Goal: Participate in discussion

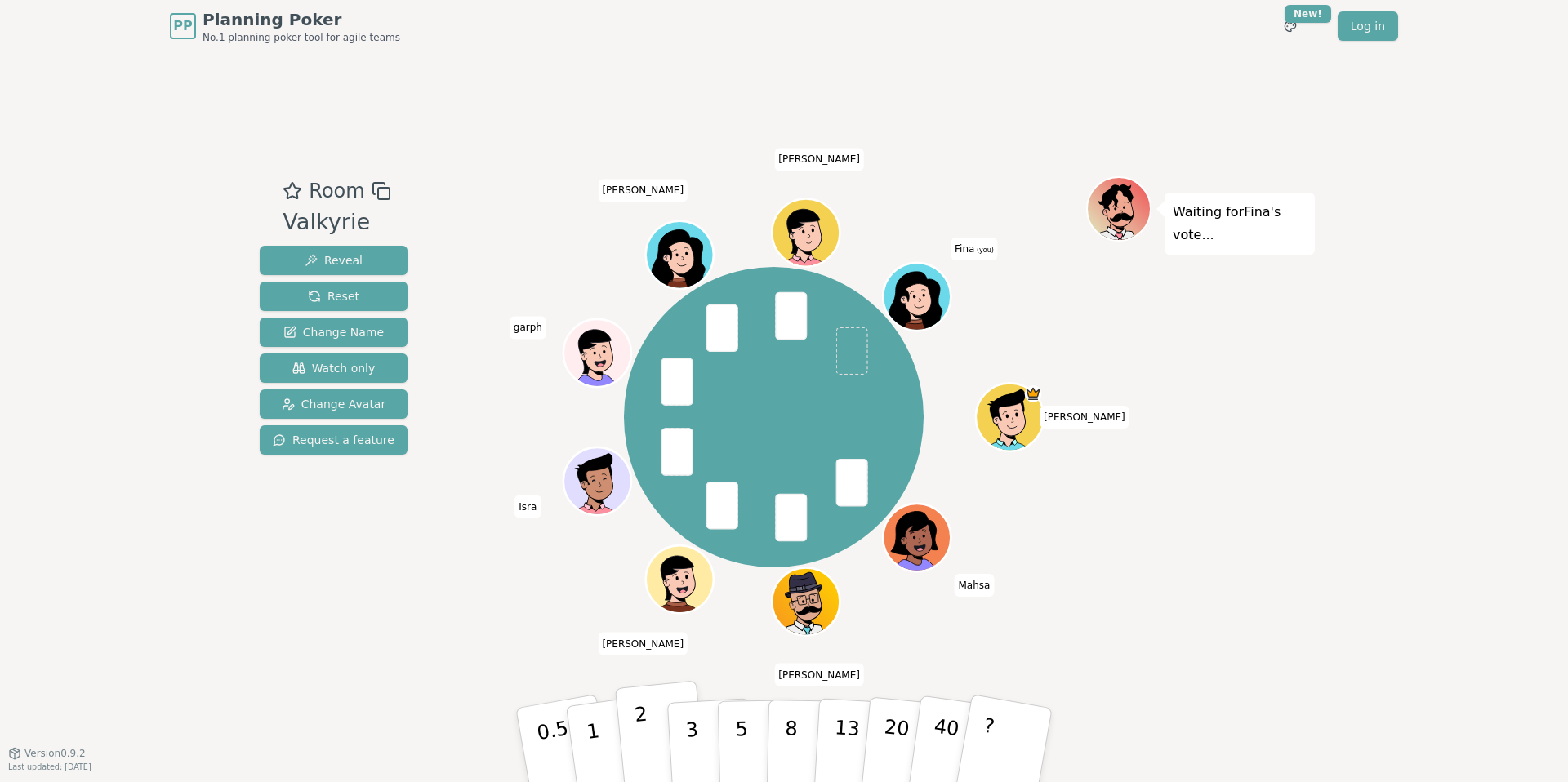
click at [660, 725] on button "2" at bounding box center [661, 746] width 93 height 130
click at [686, 729] on p "3" at bounding box center [693, 746] width 18 height 89
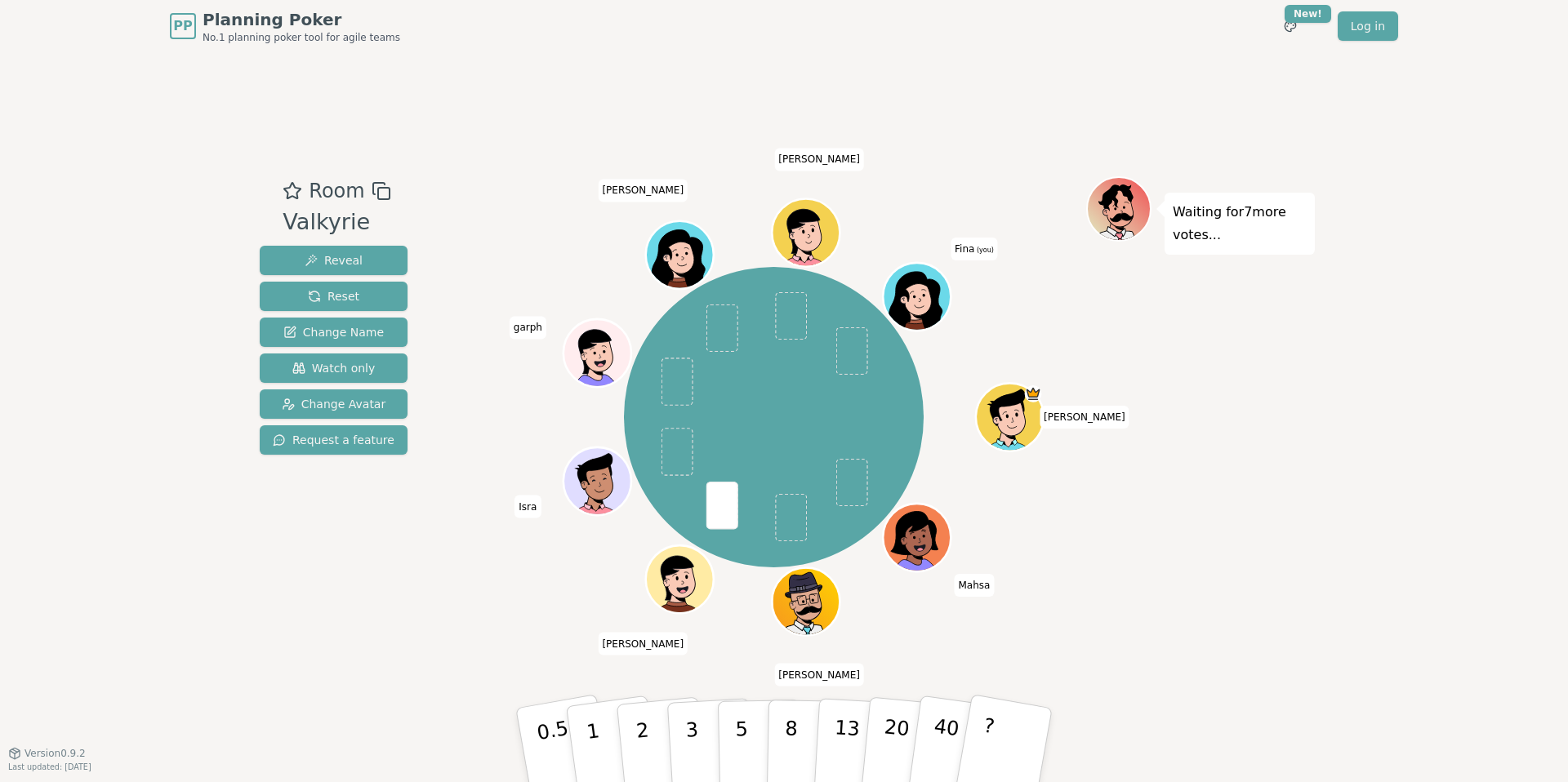
click at [557, 680] on div "Room Valkyrie Reveal Reset Change Name Watch only Change Avatar Request a featu…" at bounding box center [783, 402] width 1061 height 700
click at [683, 733] on button "3" at bounding box center [710, 745] width 89 height 128
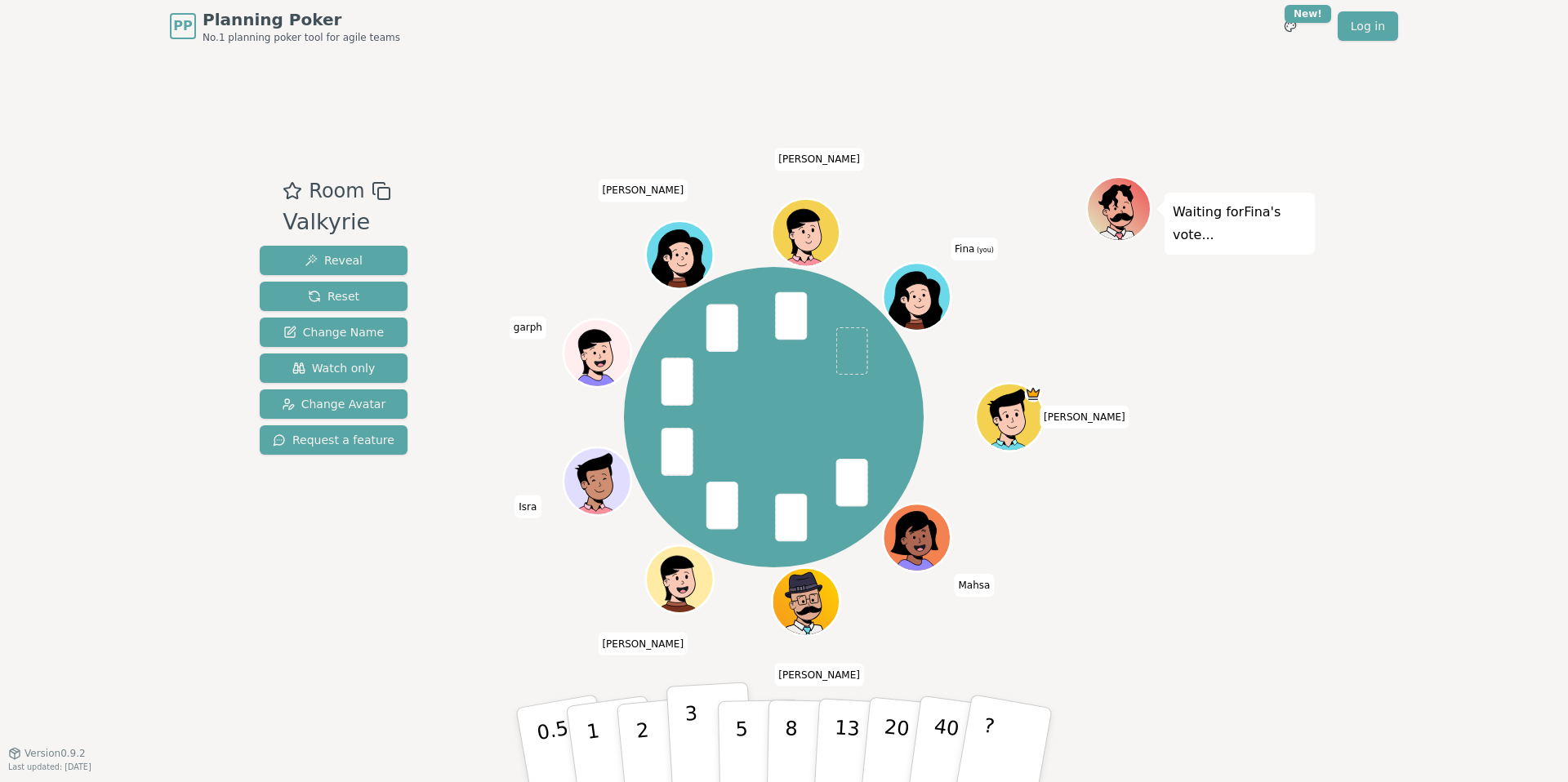
click at [699, 725] on button "3" at bounding box center [710, 745] width 89 height 128
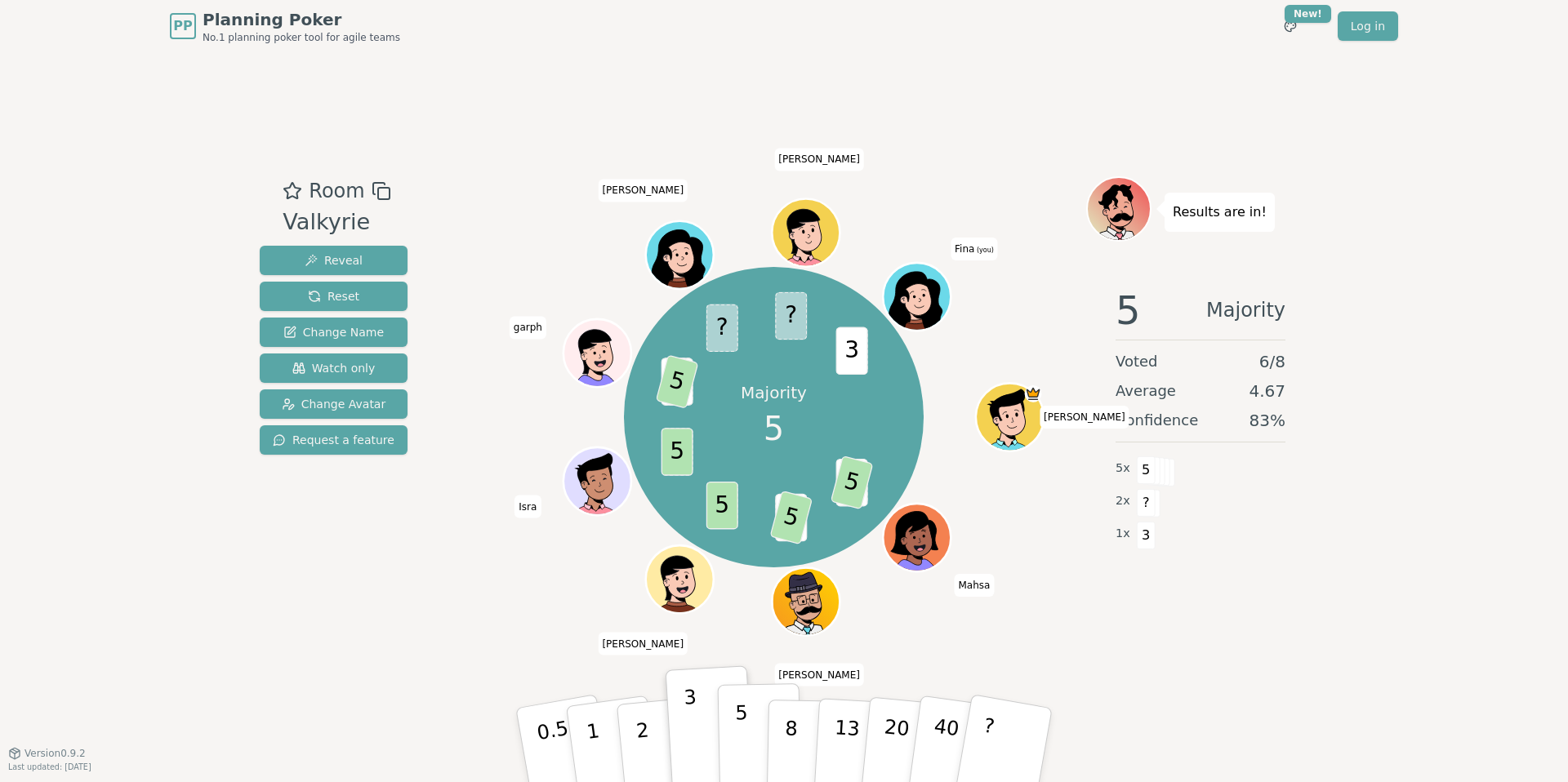
click at [733, 731] on button "5" at bounding box center [759, 745] width 84 height 124
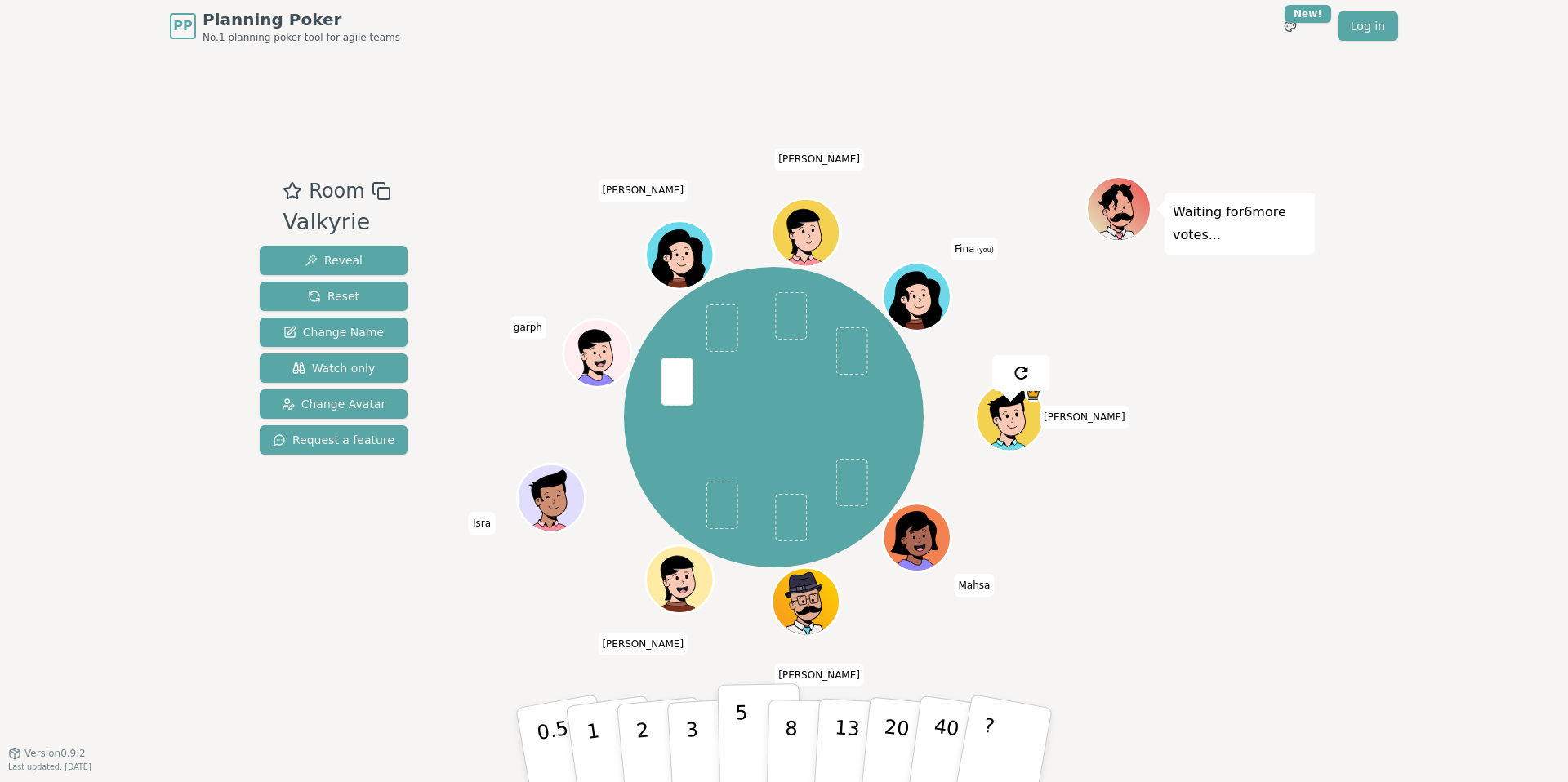
click at [738, 733] on p "5" at bounding box center [742, 745] width 14 height 88
click at [469, 567] on div "[PERSON_NAME] [PERSON_NAME] [PERSON_NAME] [PERSON_NAME] (you)" at bounding box center [773, 417] width 625 height 423
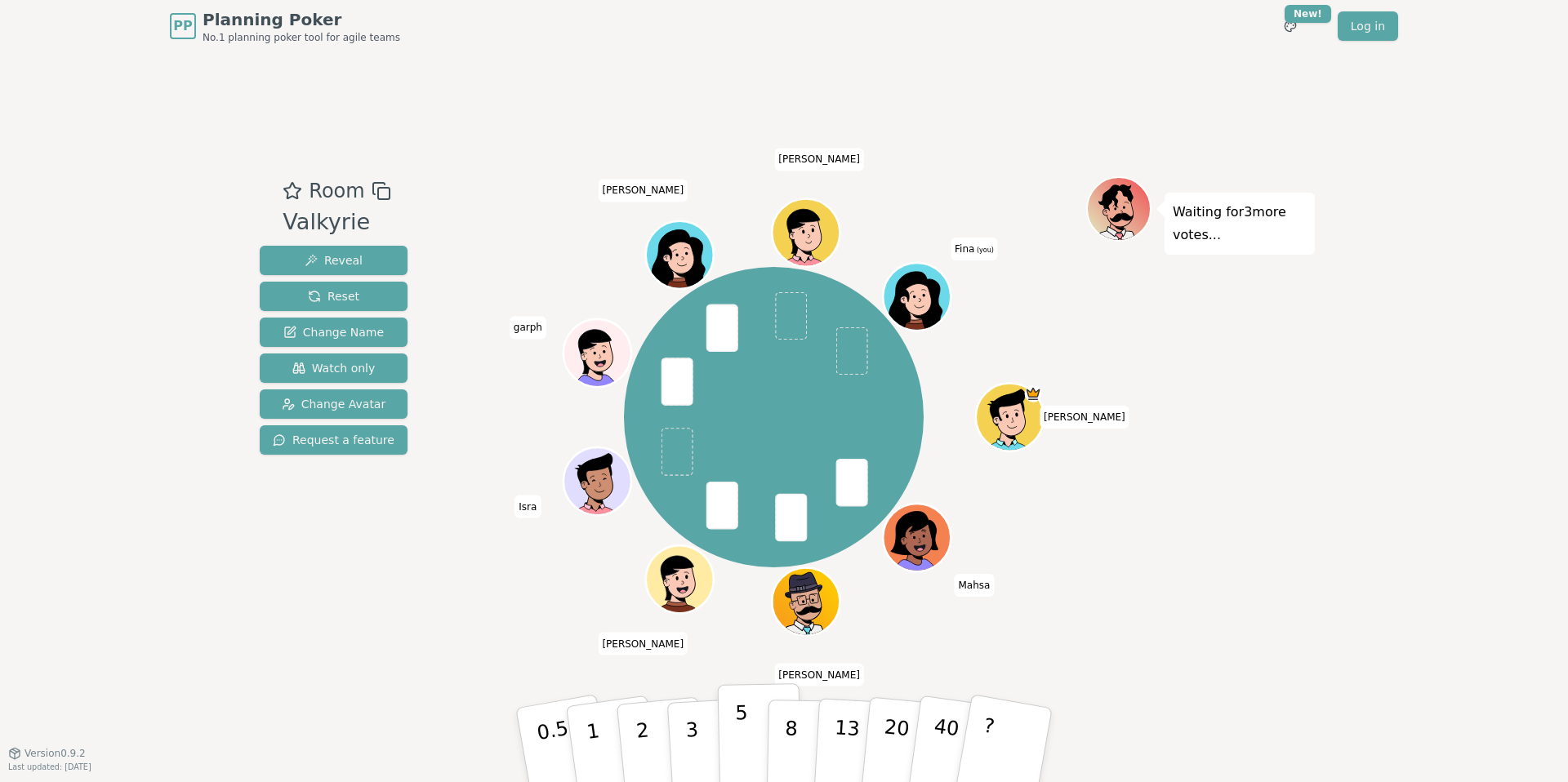
click at [733, 732] on button "5" at bounding box center [759, 745] width 84 height 124
click at [704, 737] on button "3" at bounding box center [710, 745] width 89 height 128
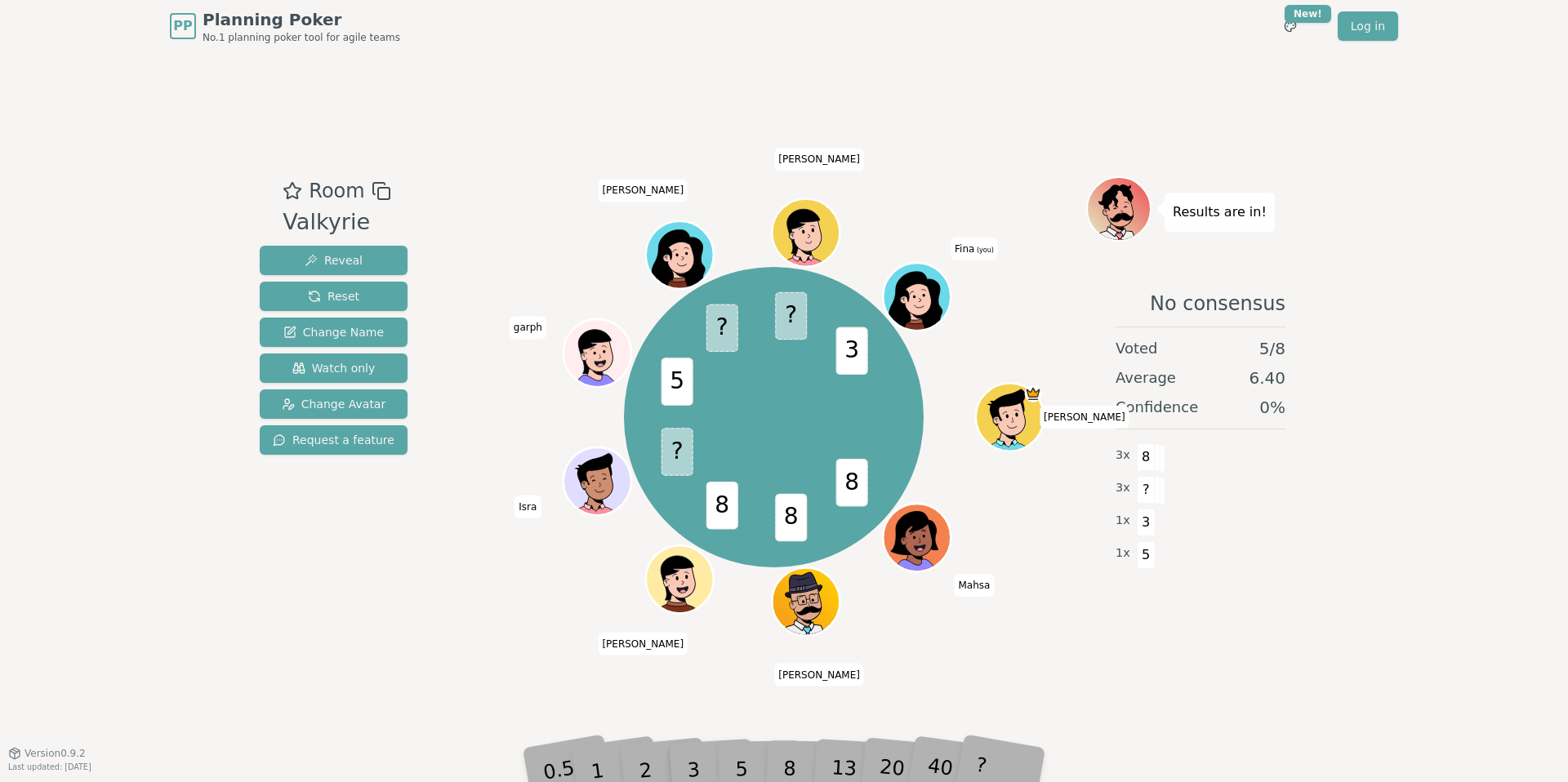
click at [735, 757] on div "5" at bounding box center [759, 745] width 50 height 58
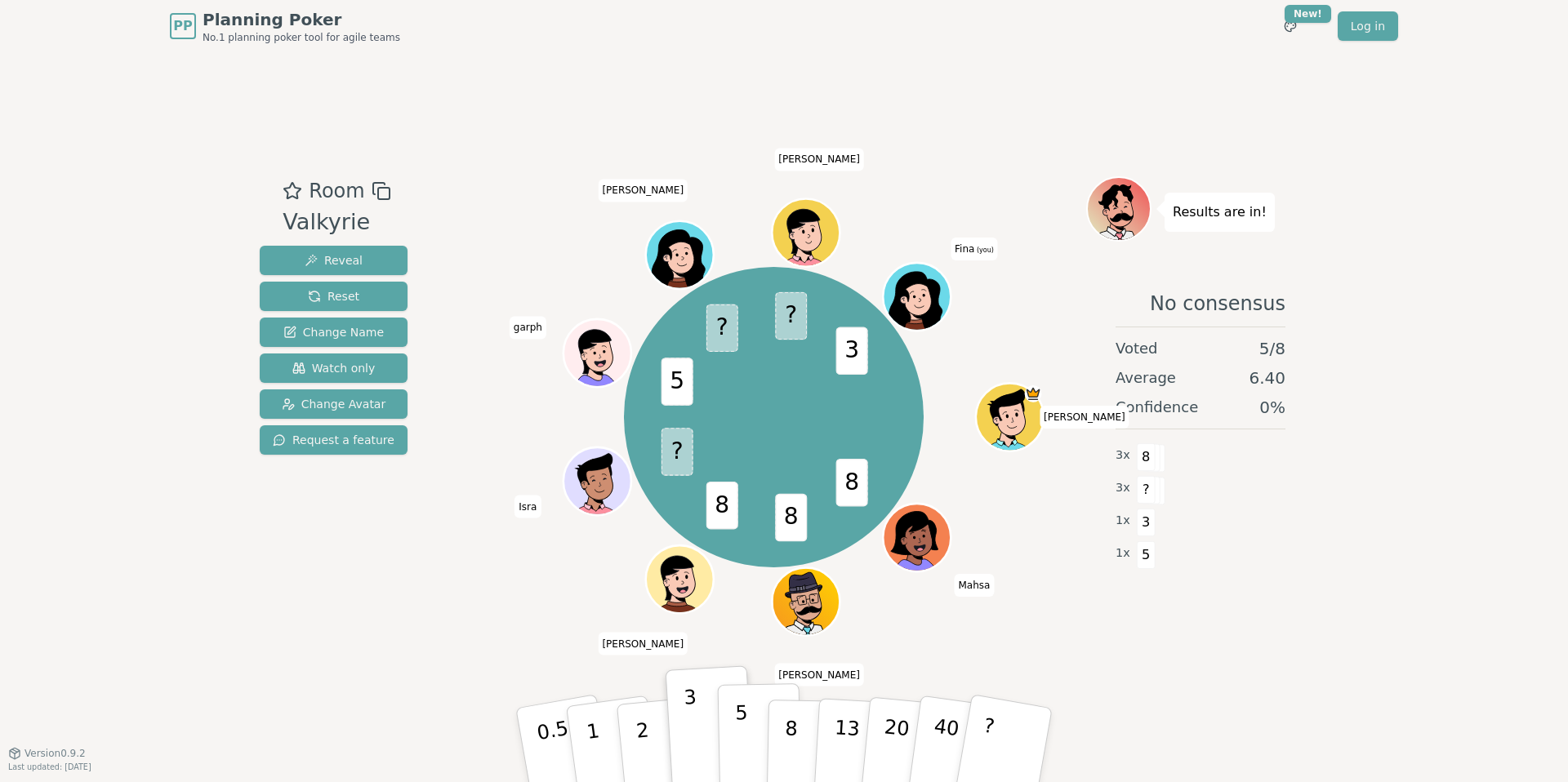
click at [739, 725] on p "5" at bounding box center [742, 745] width 14 height 88
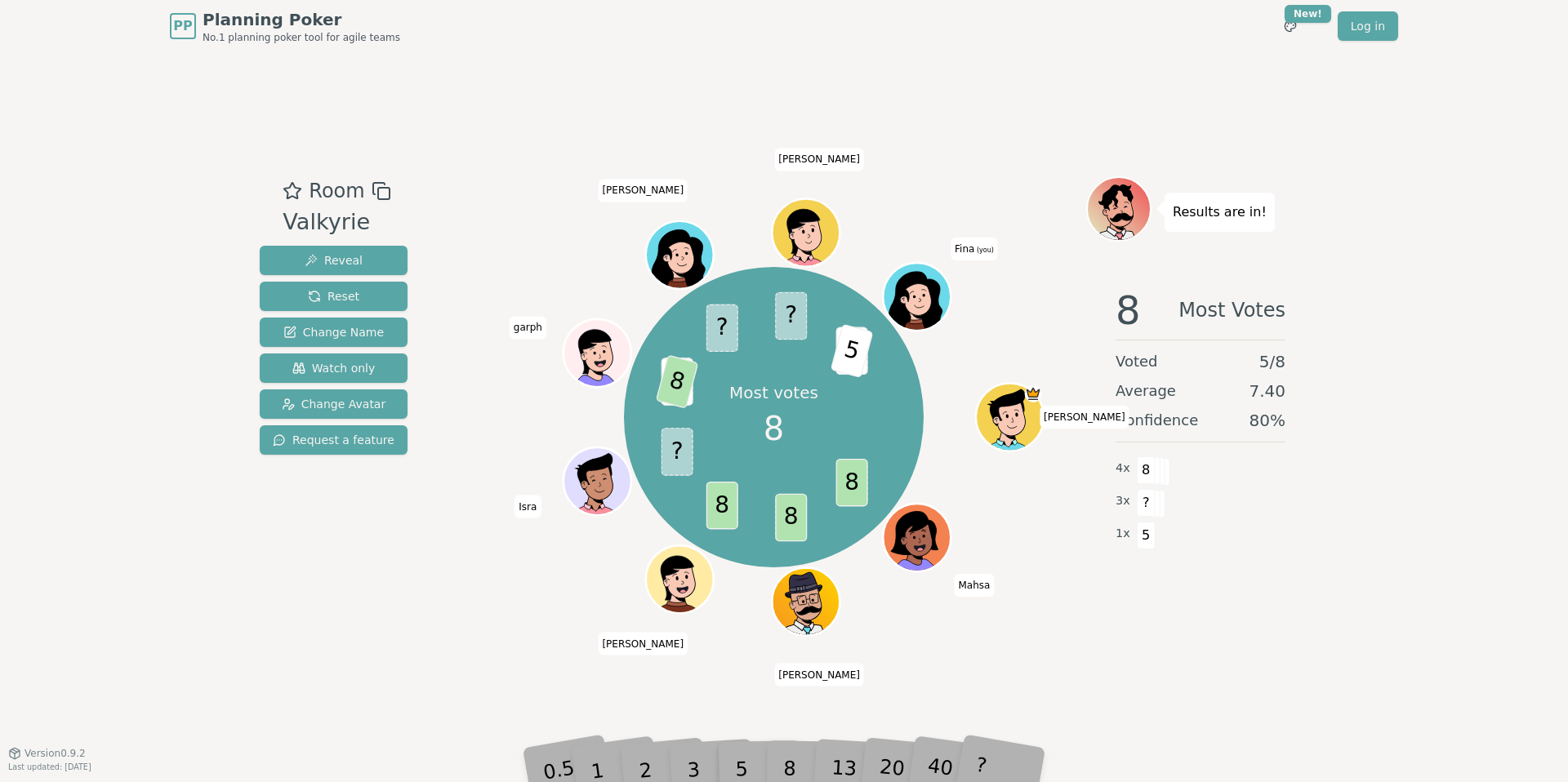
click at [1042, 535] on div "Most votes 8 8 8 8 ? 5 8 ? ? 3 5 [PERSON_NAME] [PERSON_NAME] [PERSON_NAME] [PER…" at bounding box center [773, 417] width 625 height 423
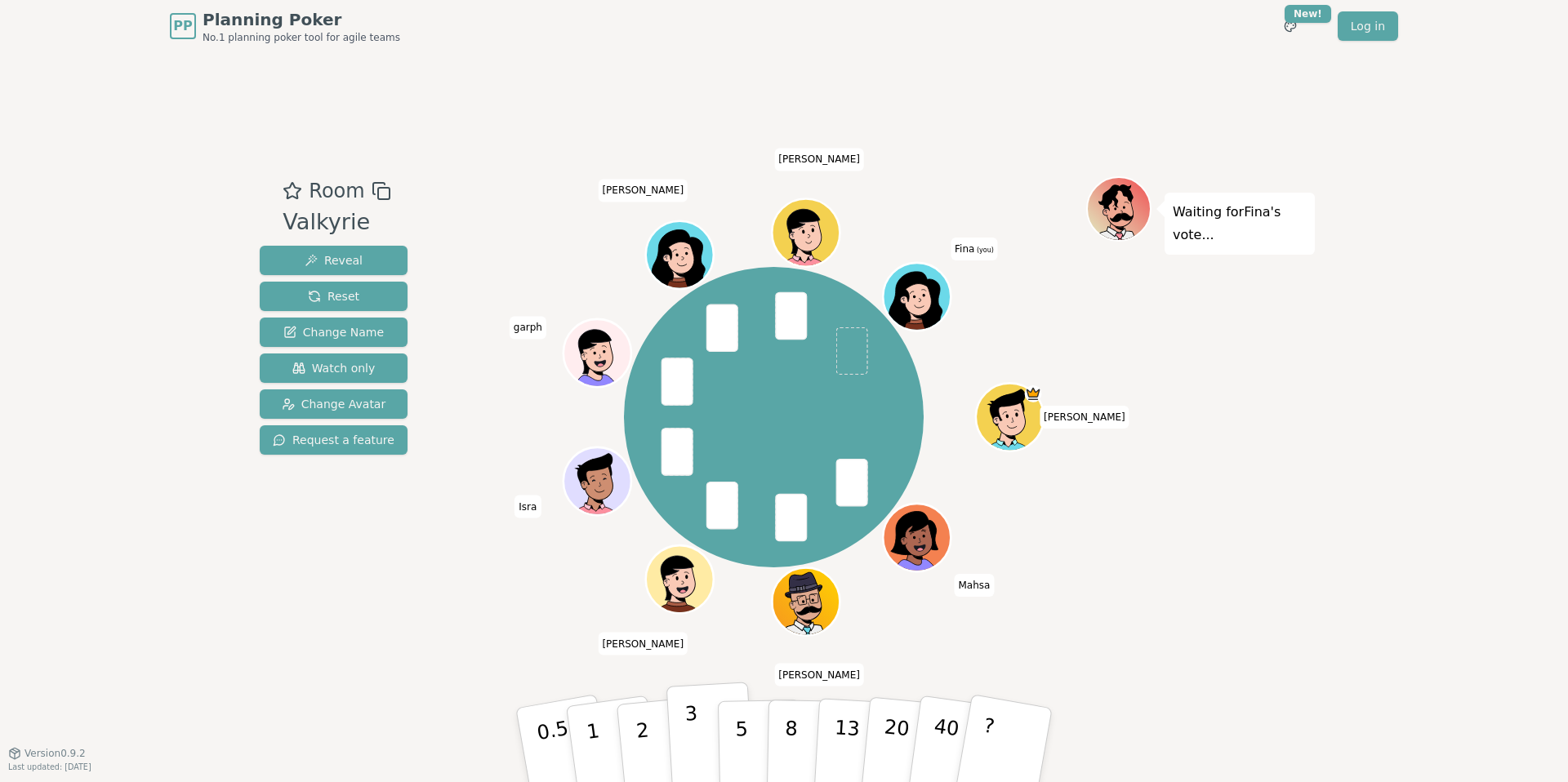
click at [704, 741] on button "3" at bounding box center [710, 745] width 89 height 128
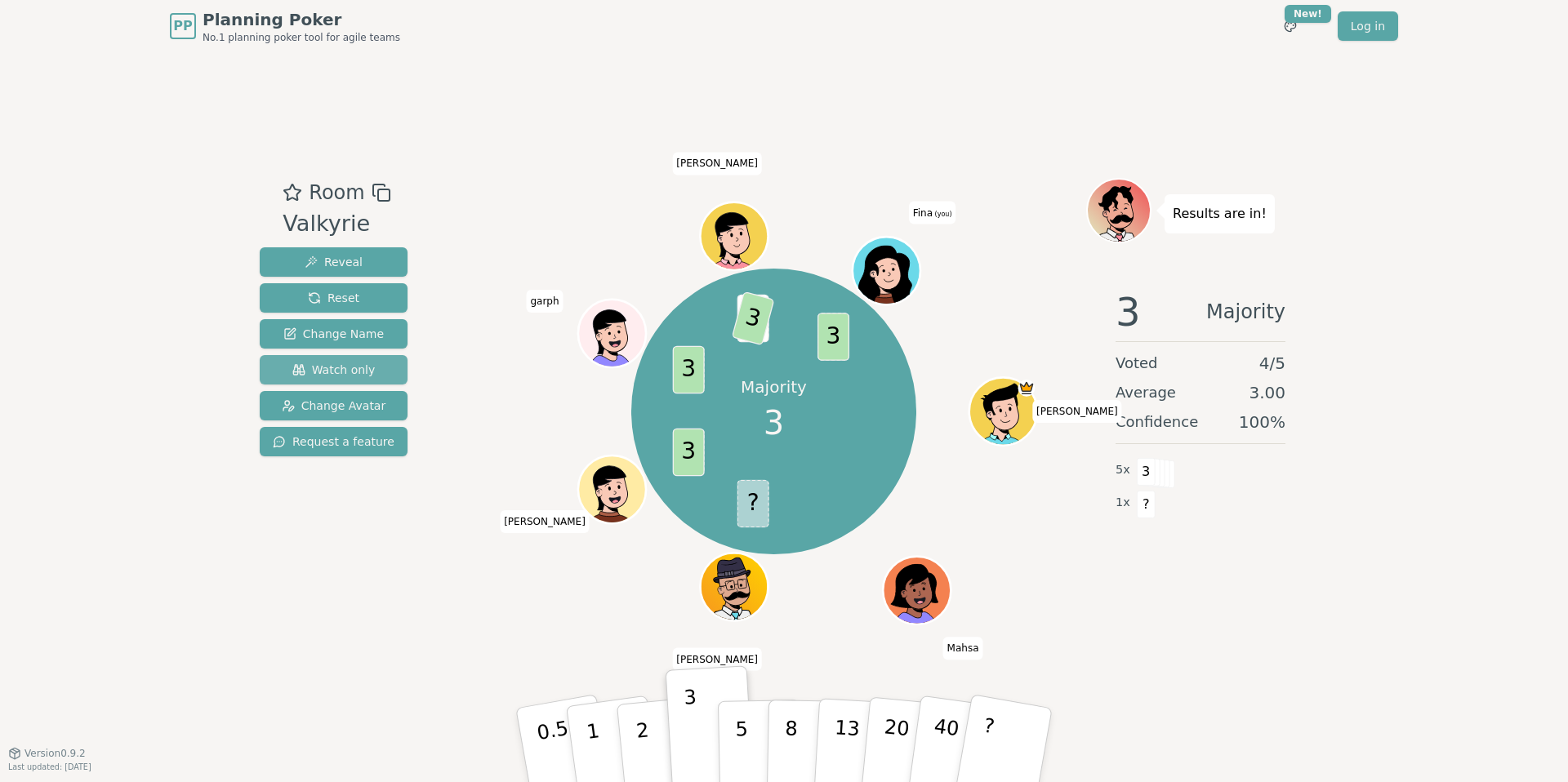
click at [337, 367] on span "Watch only" at bounding box center [334, 369] width 83 height 16
